Goal: Task Accomplishment & Management: Manage account settings

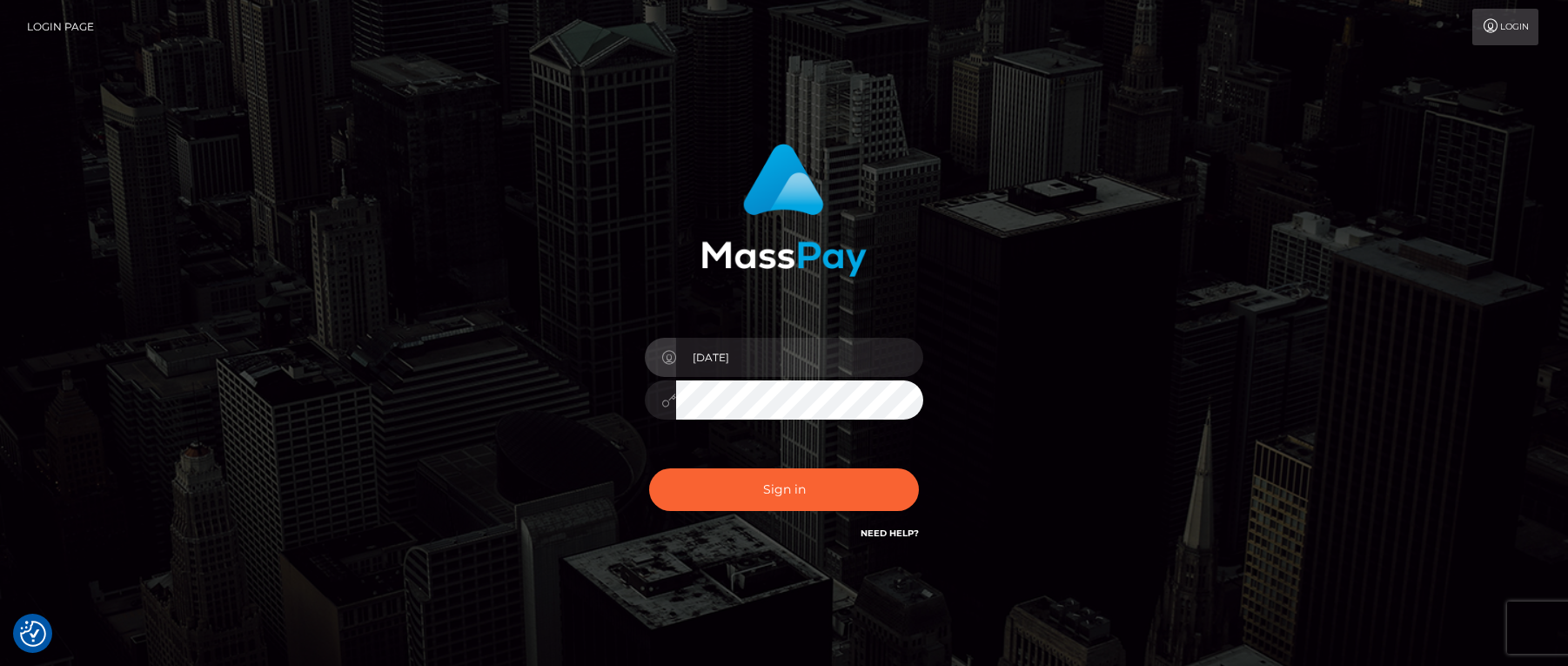
type input "2000-09-20"
click at [754, 479] on button "Sign in" at bounding box center [784, 489] width 270 height 42
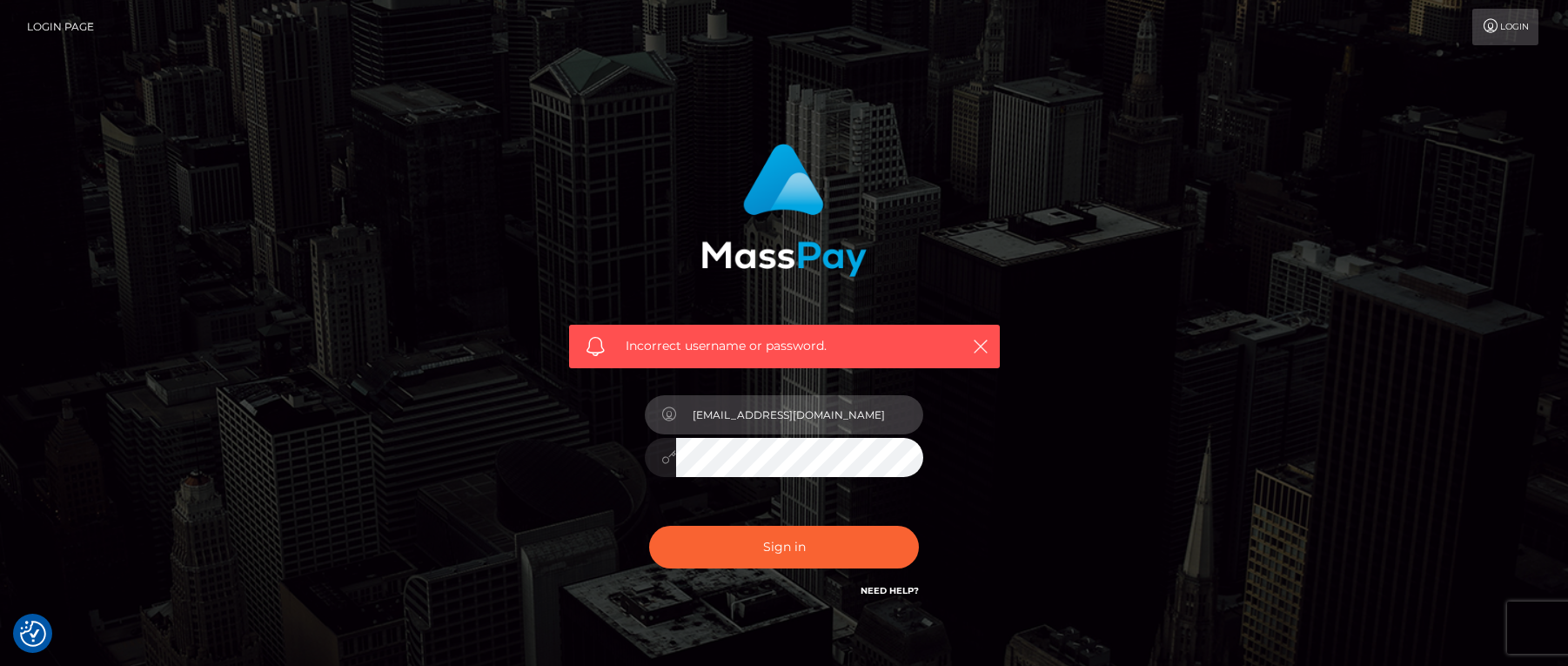
type input "[EMAIL_ADDRESS][DOMAIN_NAME]"
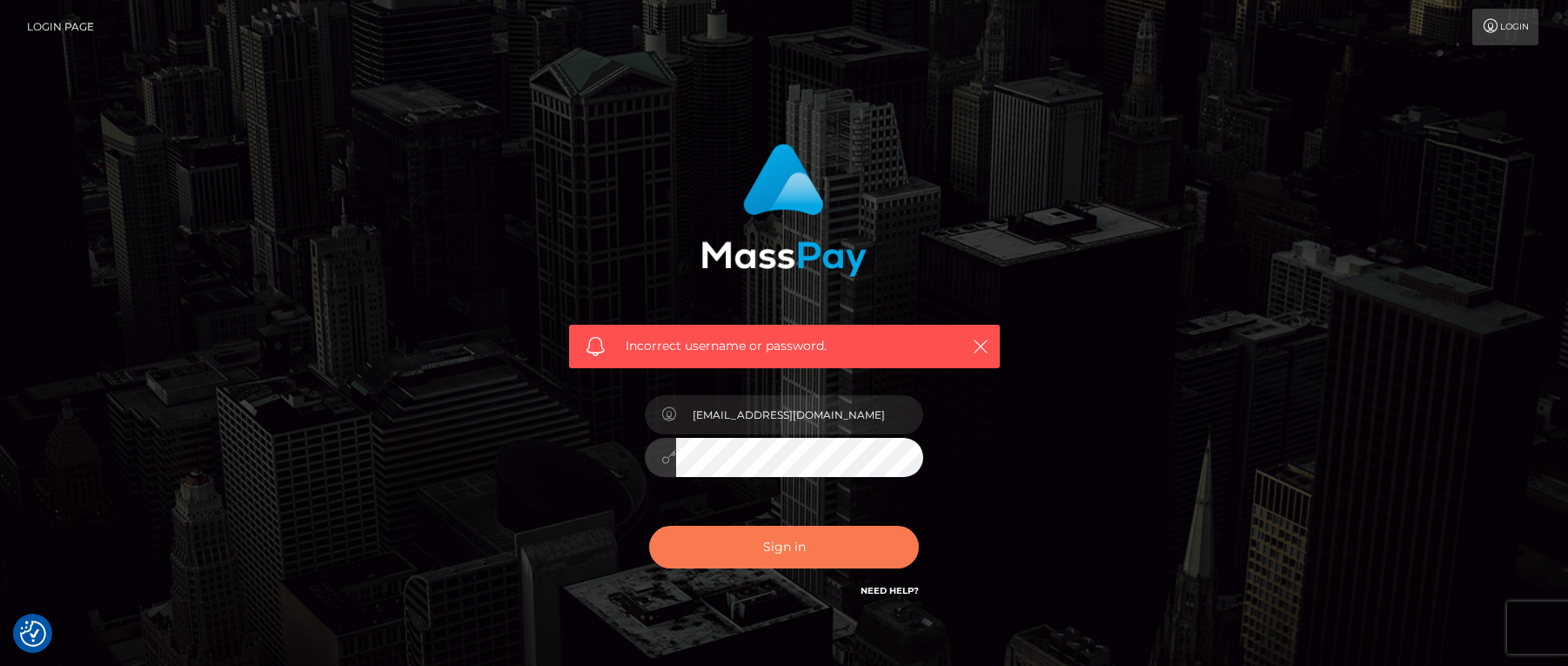
click at [804, 533] on button "Sign in" at bounding box center [784, 546] width 270 height 42
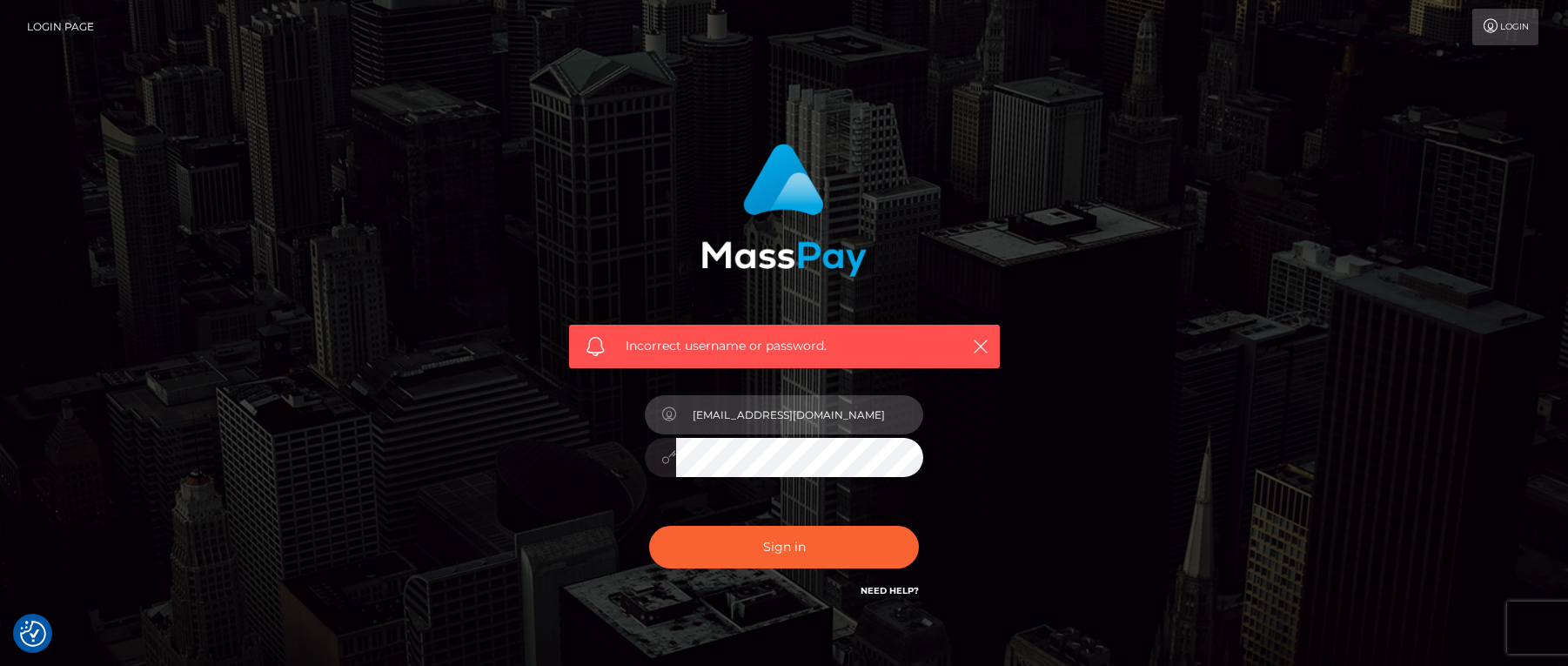
type input "[EMAIL_ADDRESS][DOMAIN_NAME]"
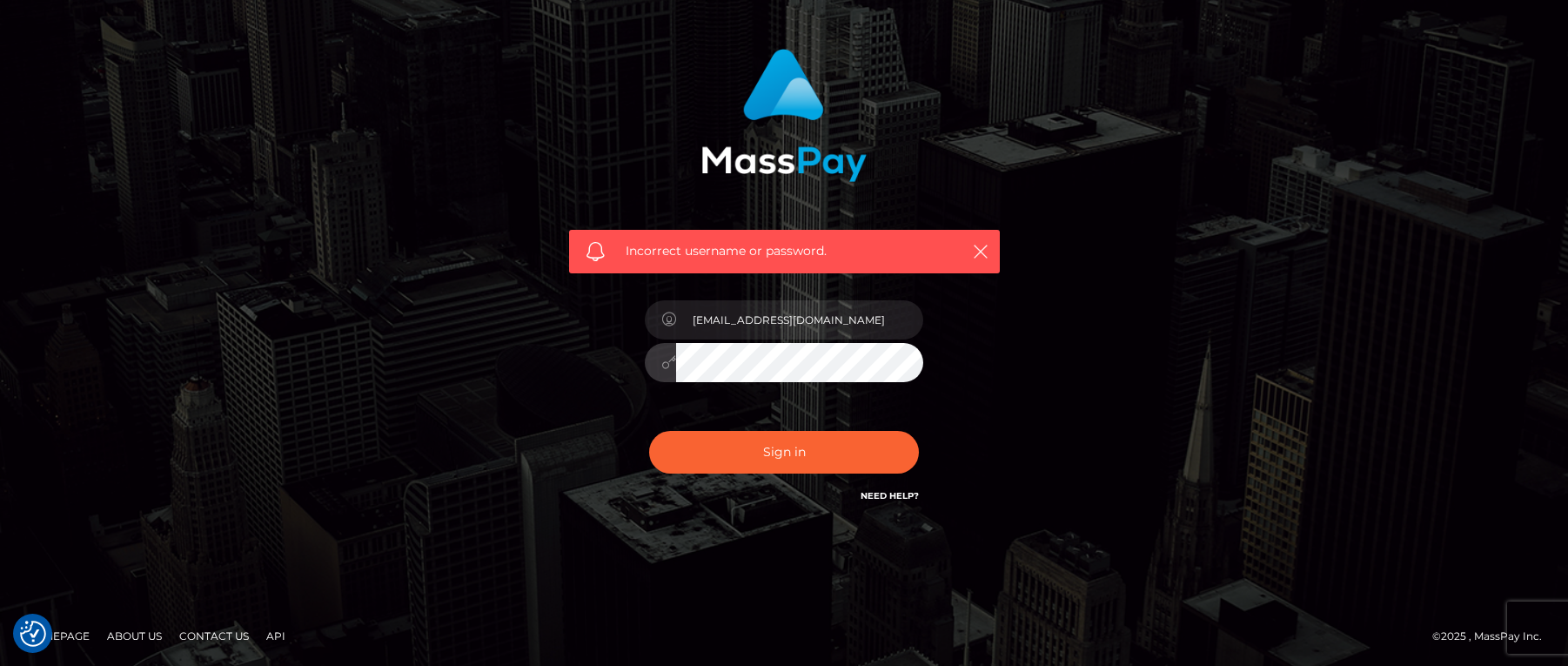
scroll to position [94, 0]
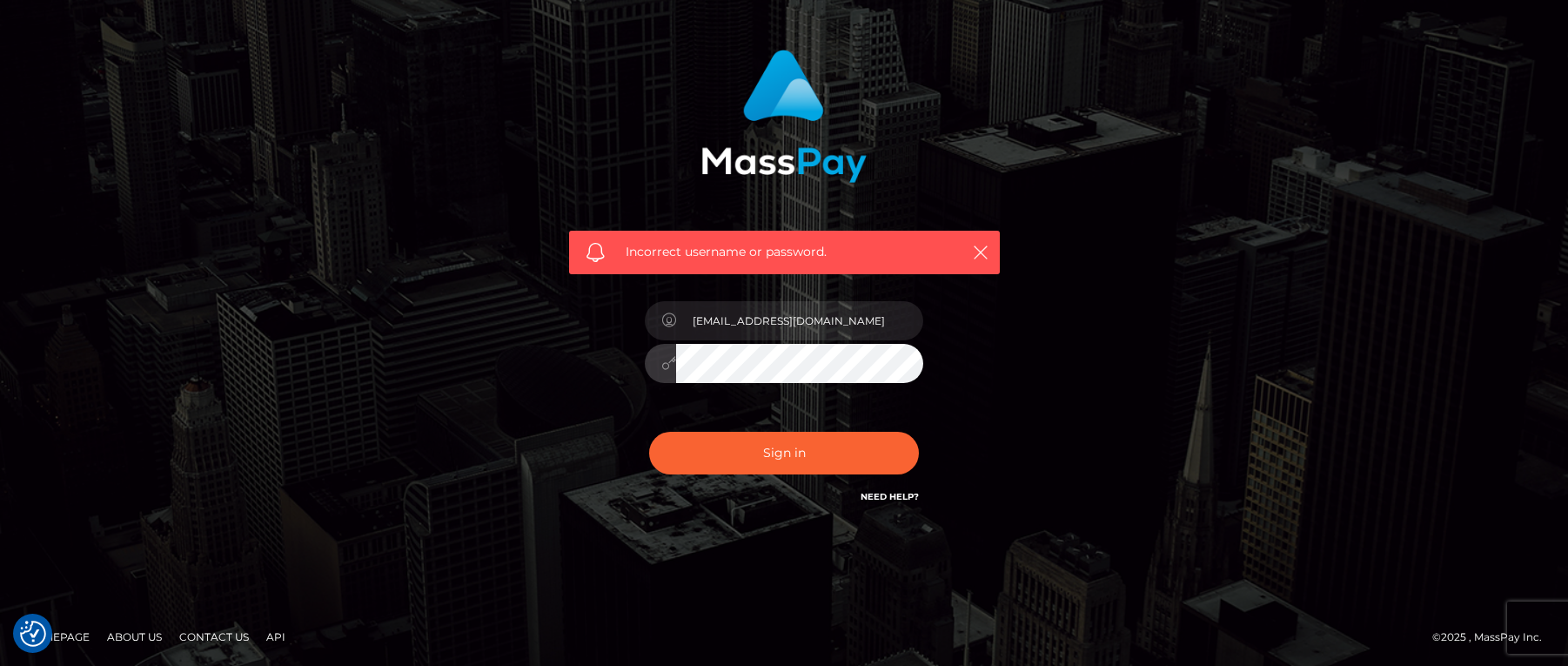
click at [784, 452] on button "Sign in" at bounding box center [784, 453] width 270 height 42
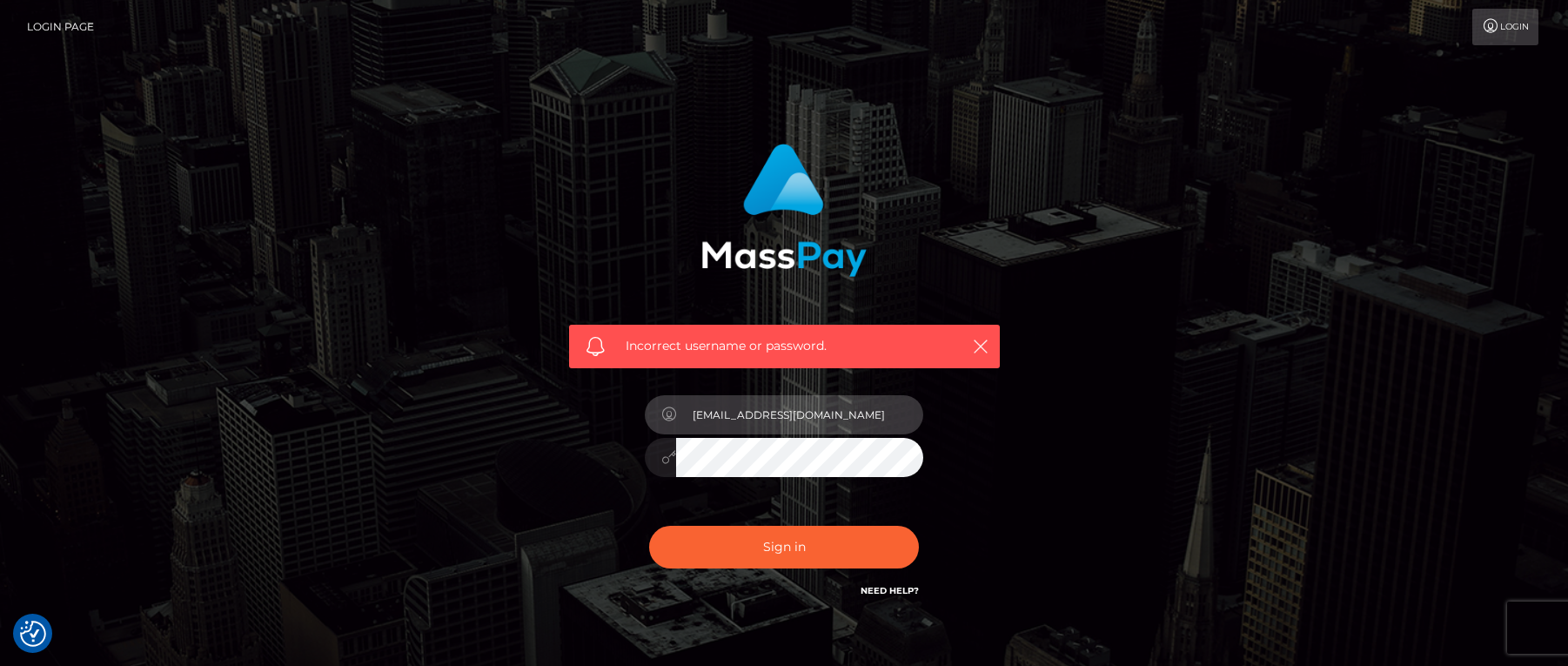
type input "[EMAIL_ADDRESS][DOMAIN_NAME]"
click at [784, 546] on button "Sign in" at bounding box center [784, 546] width 270 height 42
click at [870, 594] on link "Need Help?" at bounding box center [889, 591] width 58 height 12
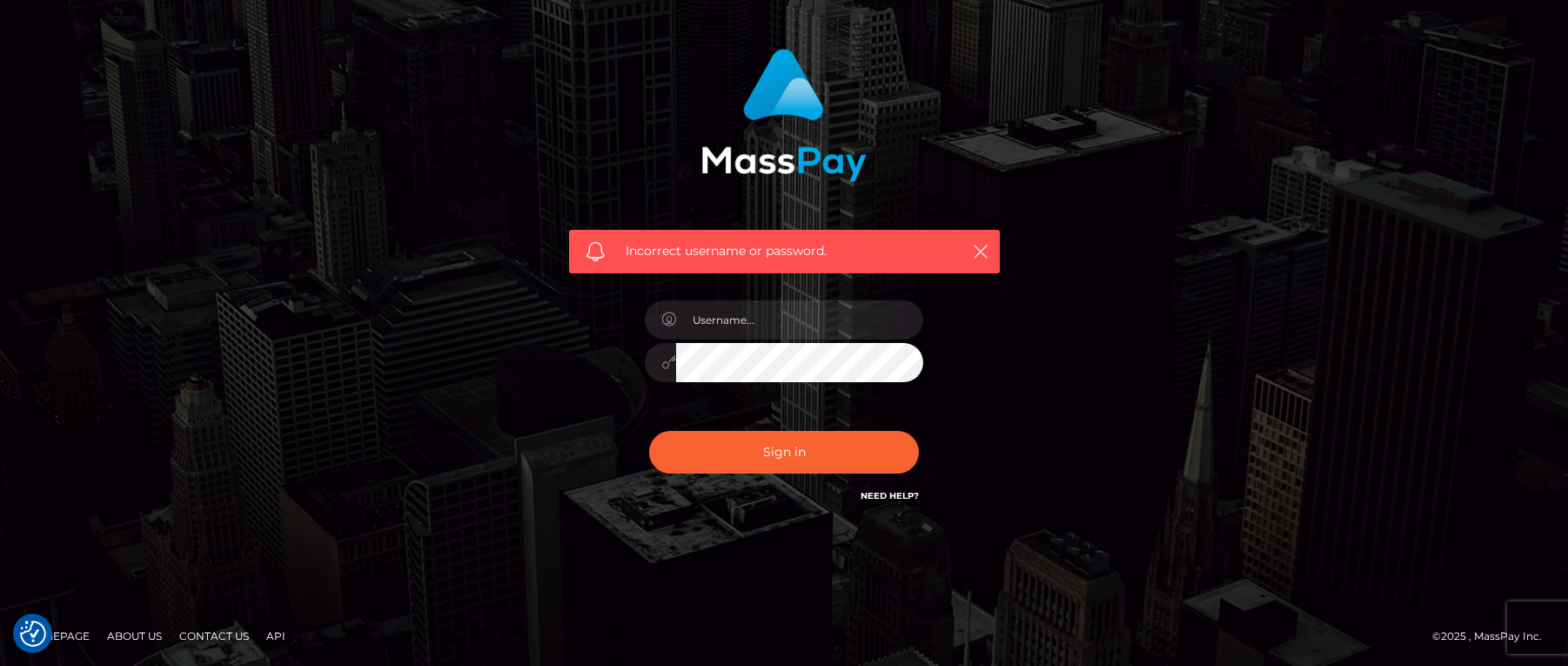
scroll to position [94, 0]
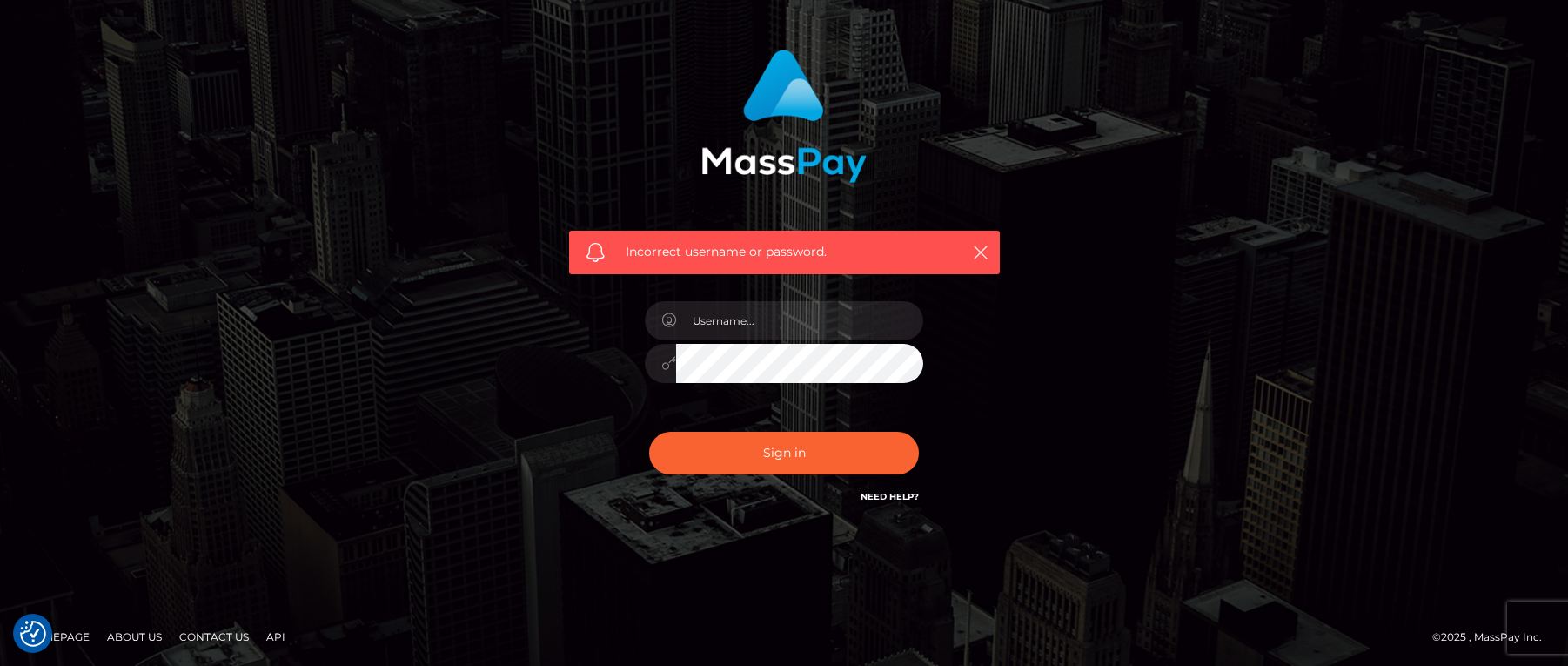
click at [896, 500] on link "Need Help?" at bounding box center [889, 497] width 58 height 12
type input "[EMAIL_ADDRESS][DOMAIN_NAME]"
click at [784, 452] on button "Sign in" at bounding box center [784, 453] width 270 height 42
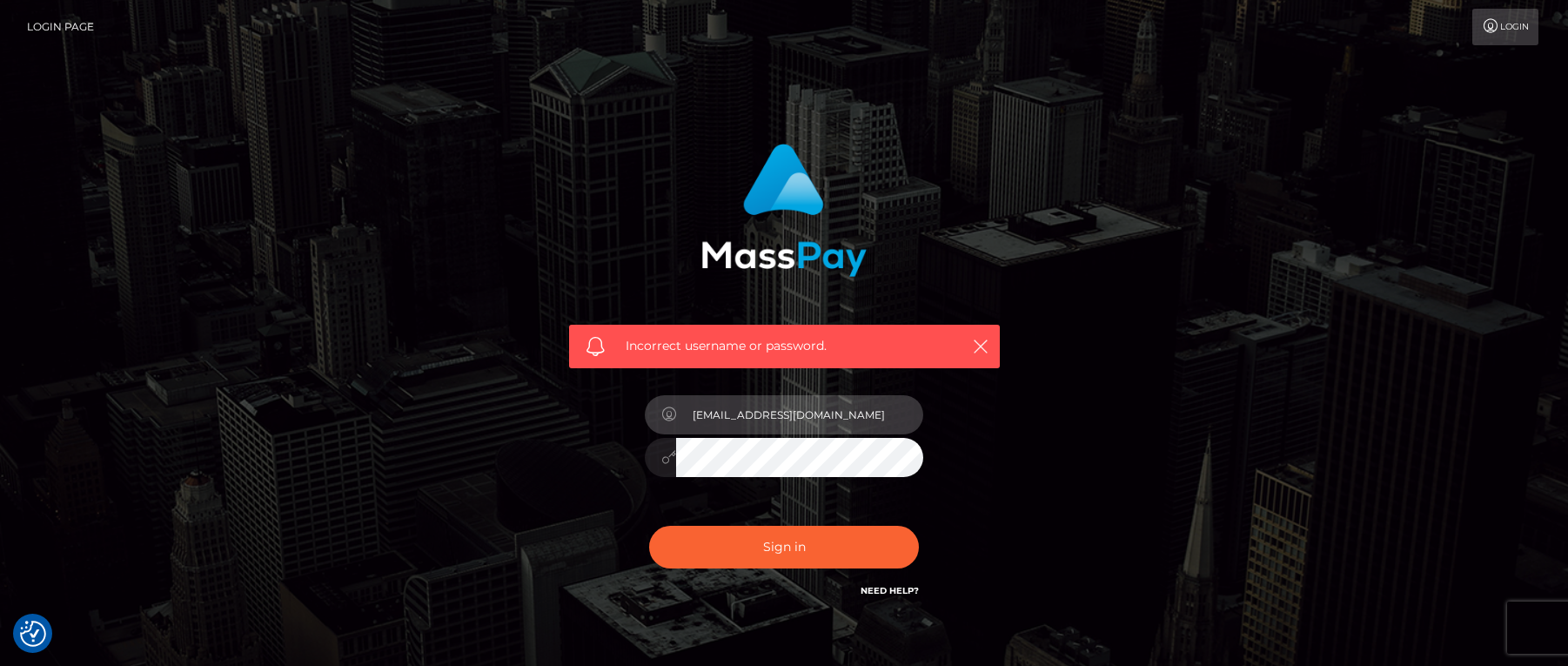
type input "[EMAIL_ADDRESS][DOMAIN_NAME]"
click at [905, 417] on input "[EMAIL_ADDRESS][DOMAIN_NAME]" at bounding box center [799, 415] width 247 height 39
click at [896, 411] on input "[EMAIL_ADDRESS][DOMAIN_NAME]" at bounding box center [799, 415] width 247 height 39
click at [800, 608] on div "Incorrect username or password. compteofficielinfodjour@gmail.com" at bounding box center [784, 372] width 456 height 483
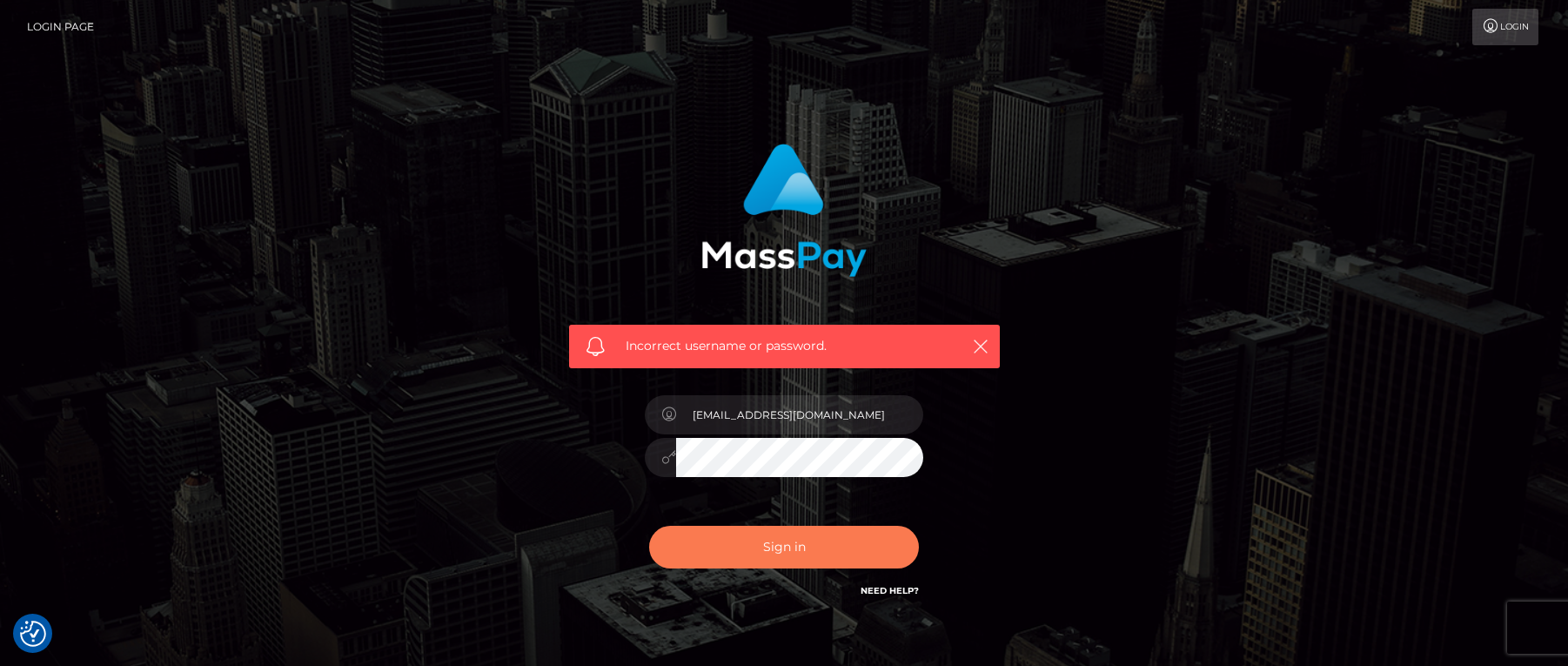
click at [804, 527] on button "Sign in" at bounding box center [784, 546] width 270 height 42
checkbox input "true"
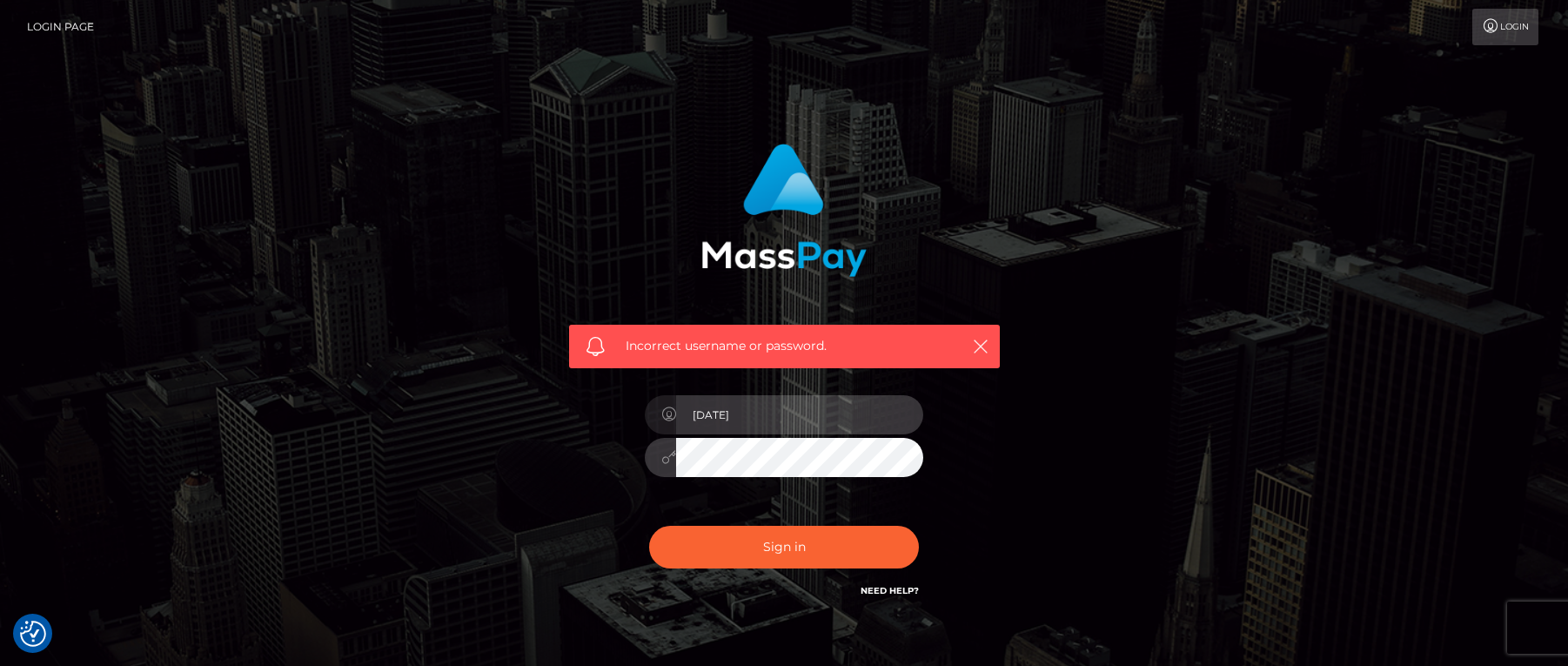
click at [900, 411] on input "[DATE]" at bounding box center [799, 415] width 247 height 39
click at [760, 423] on input "2000-09-20" at bounding box center [799, 415] width 247 height 39
type input "c"
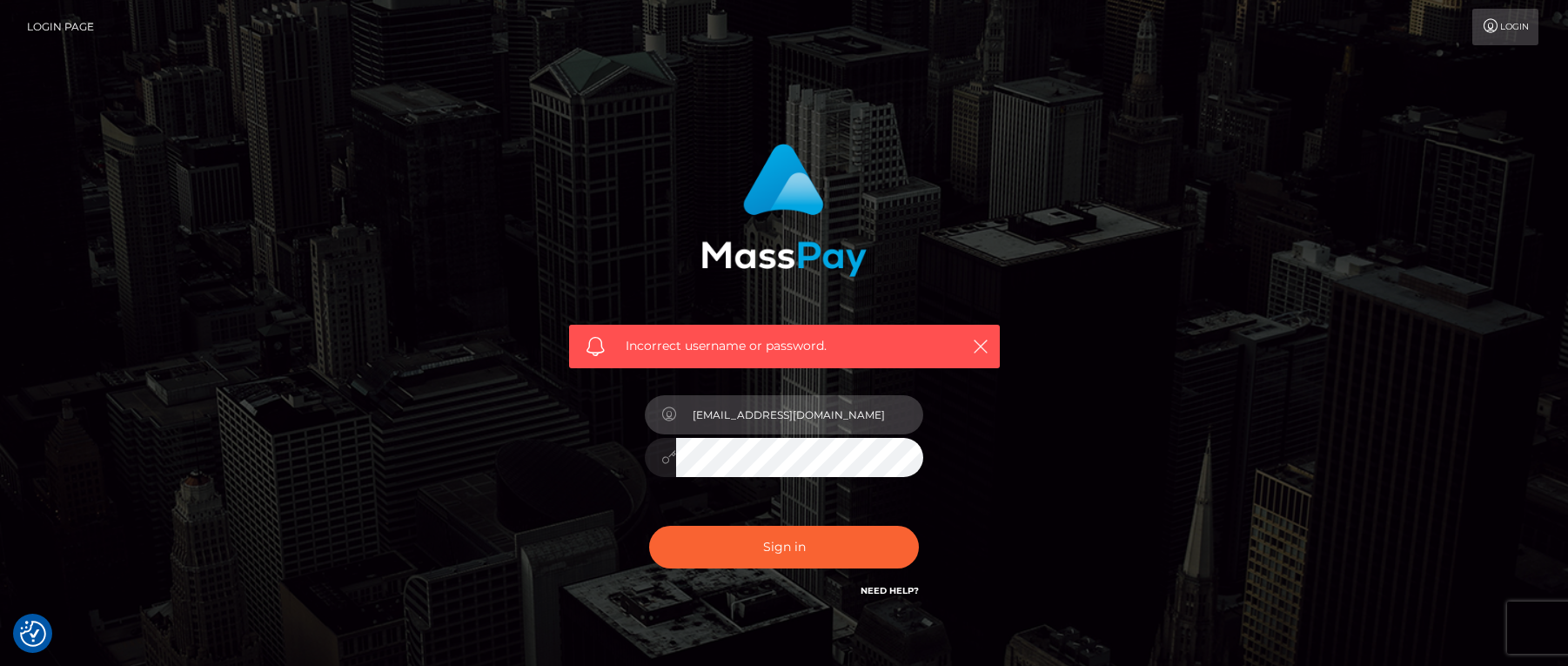
type input "compteofficielinfodjour@gmail.com"
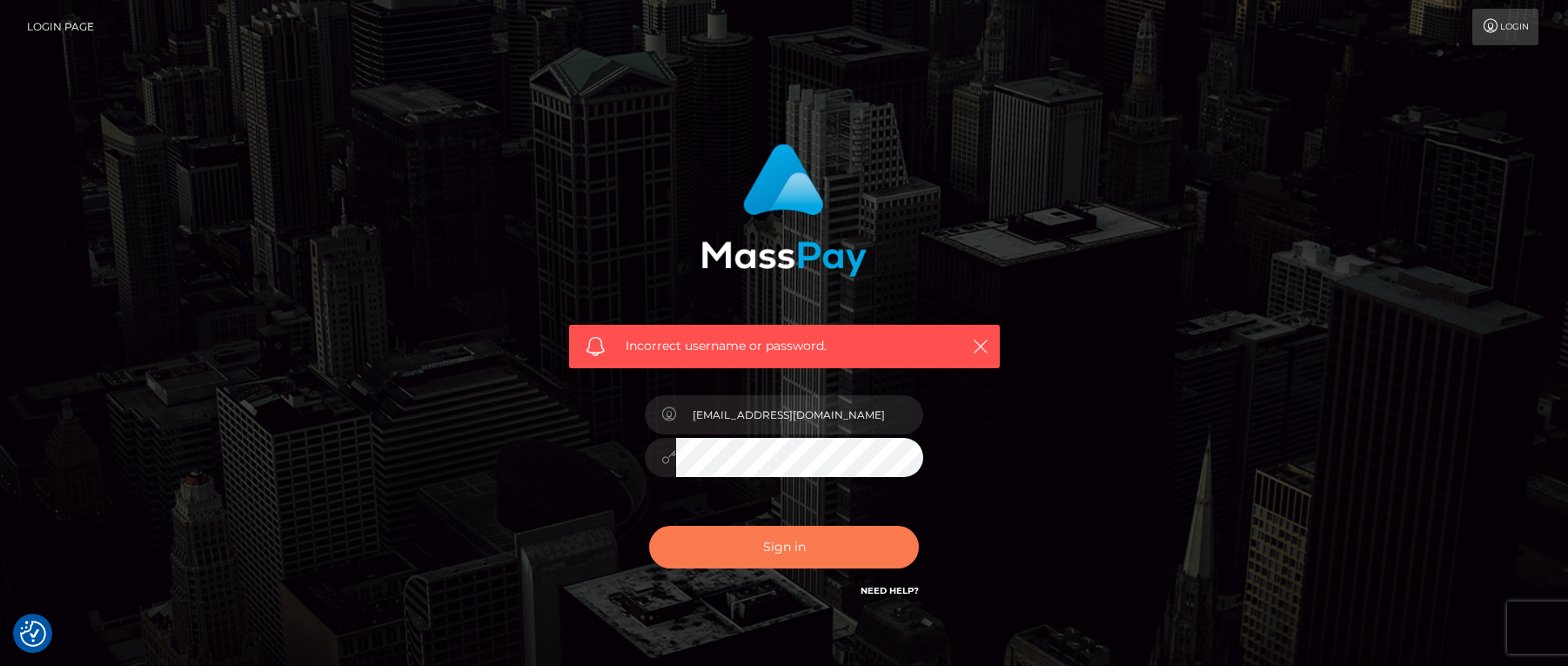
click at [774, 531] on button "Sign in" at bounding box center [784, 546] width 270 height 42
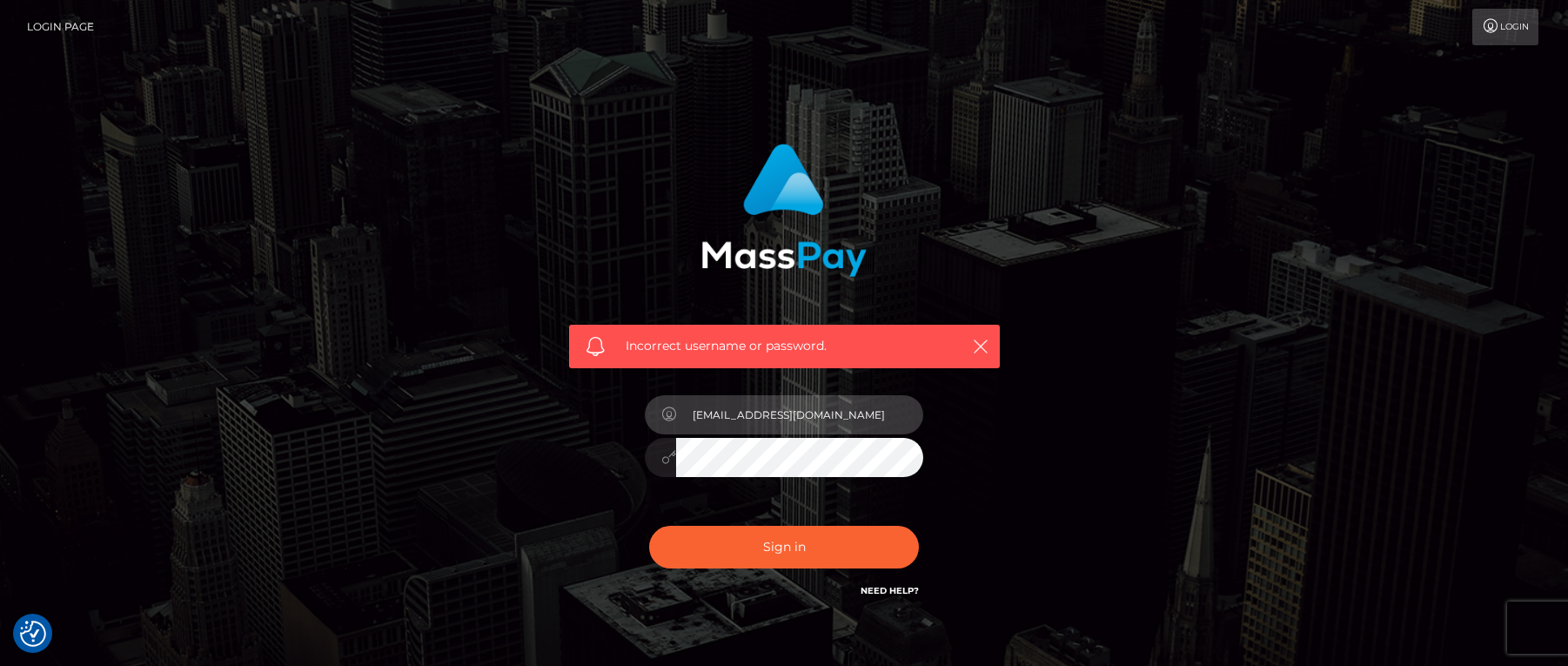
type input "compteofficielinfodjour@gmail.com"
click at [654, 456] on div at bounding box center [661, 457] width 31 height 39
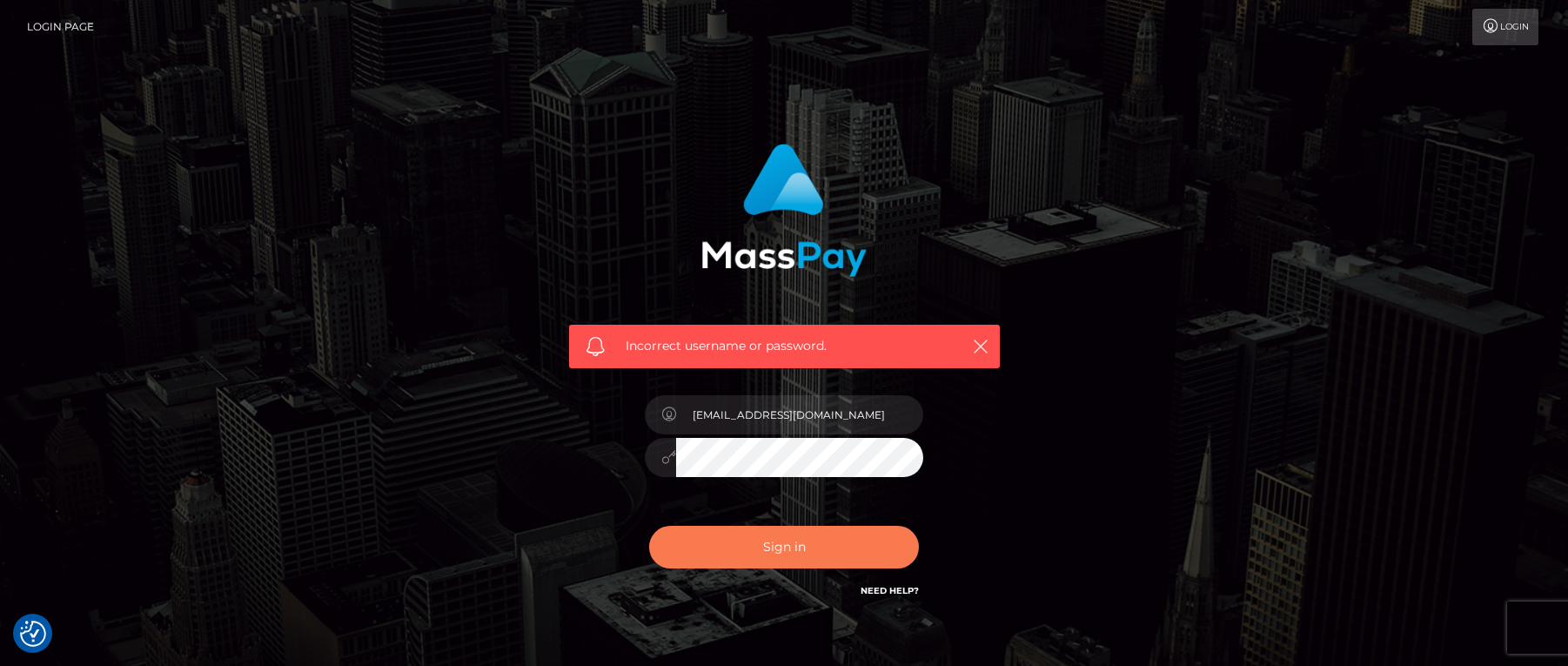
click at [796, 551] on button "Sign in" at bounding box center [784, 546] width 270 height 42
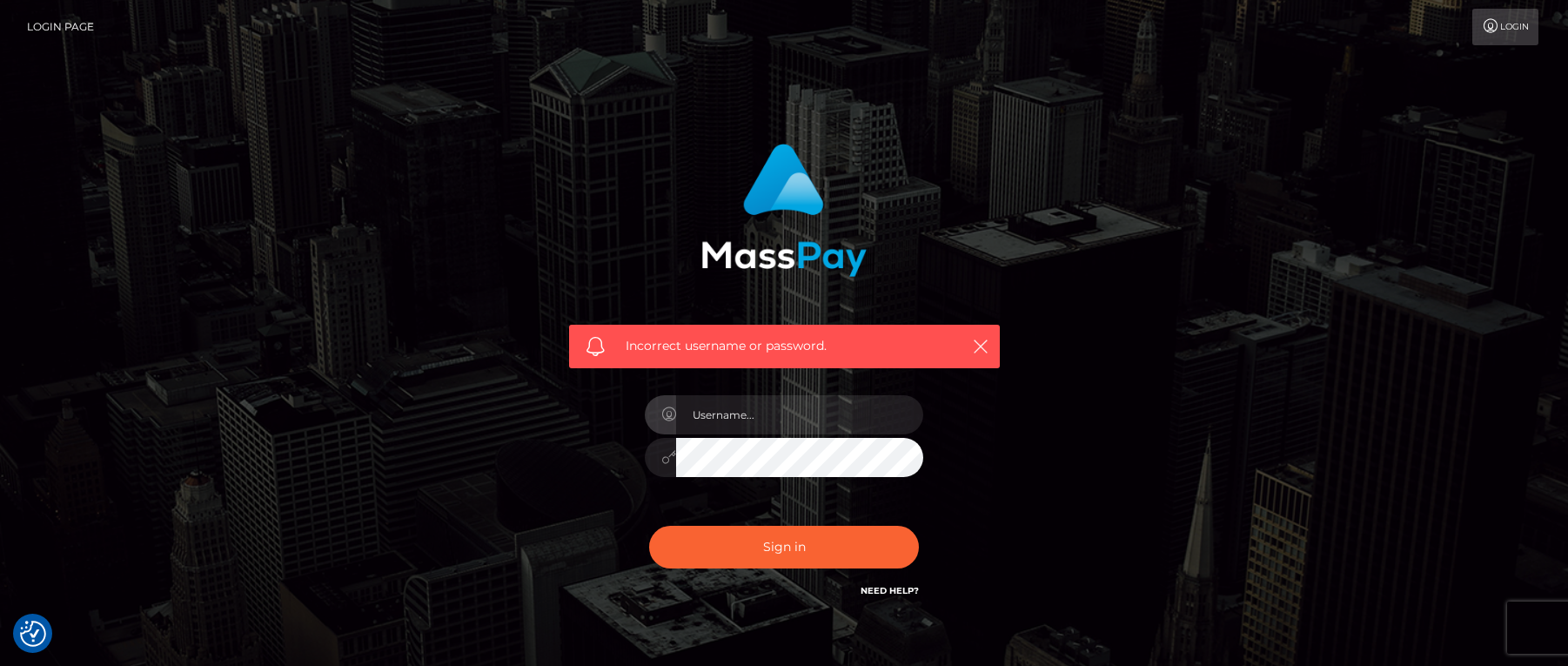
checkbox input "true"
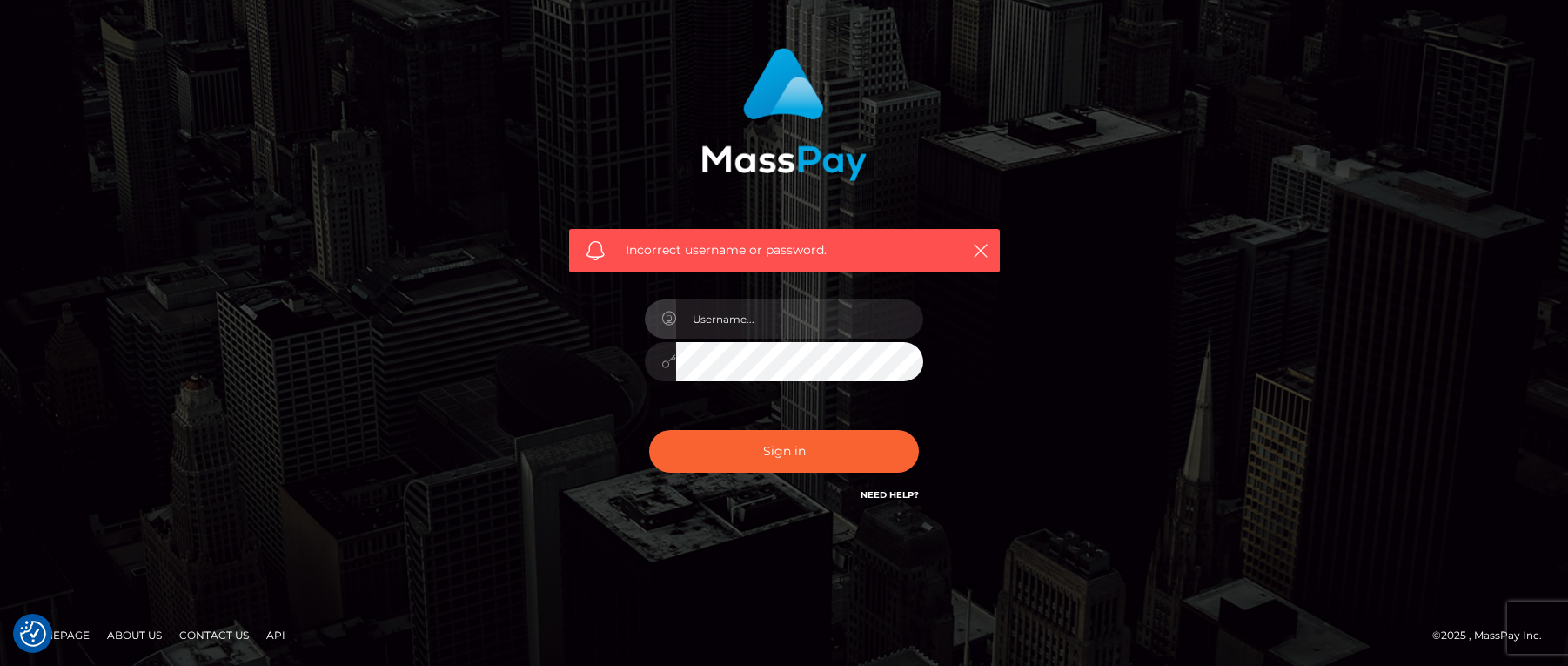
scroll to position [94, 0]
